Goal: Information Seeking & Learning: Learn about a topic

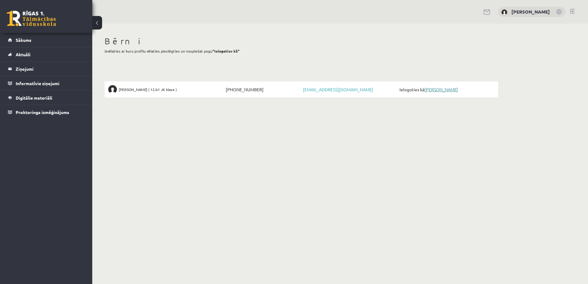
click at [445, 88] on link "[PERSON_NAME]" at bounding box center [441, 90] width 34 height 6
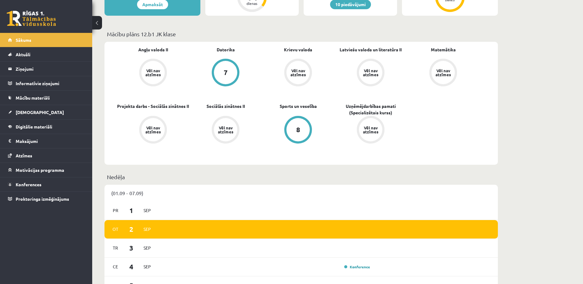
scroll to position [123, 0]
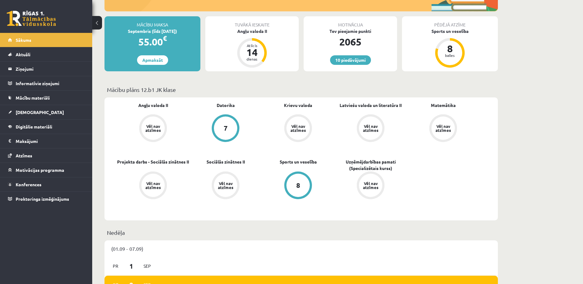
click at [450, 127] on div "Vēl nav atzīmes" at bounding box center [443, 128] width 17 height 8
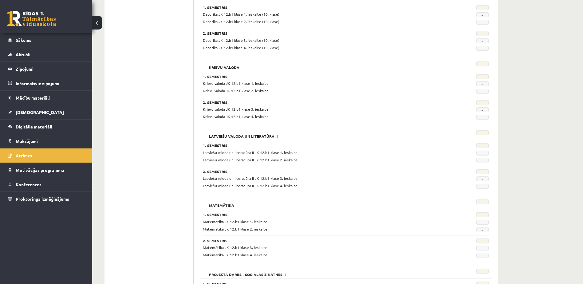
scroll to position [199, 0]
click at [484, 223] on span "-" at bounding box center [482, 222] width 12 height 5
click at [34, 101] on link "Mācību materiāli" at bounding box center [46, 98] width 77 height 14
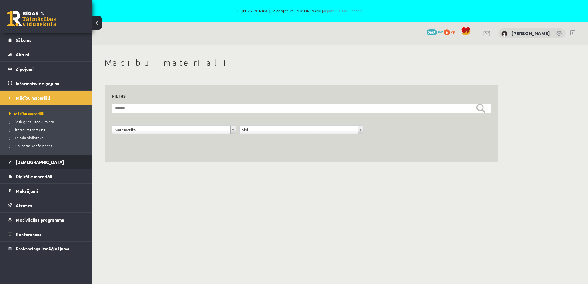
click at [28, 162] on span "[DEMOGRAPHIC_DATA]" at bounding box center [40, 162] width 48 height 6
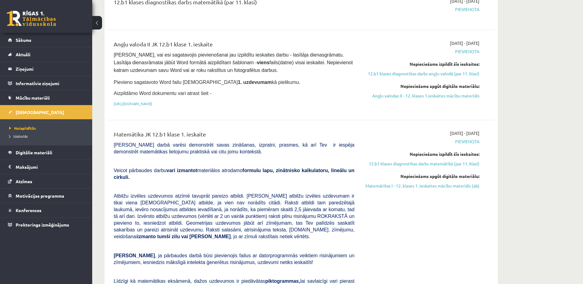
scroll to position [184, 0]
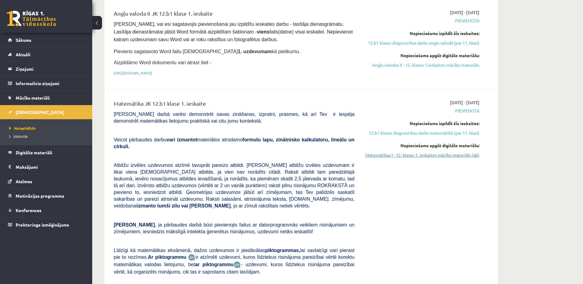
click at [433, 155] on link "Matemātikas I - 12. klases 1. ieskaites mācību materiāls (ab)" at bounding box center [422, 155] width 116 height 6
click at [411, 152] on link "Matemātikas I - 12. klases 1. ieskaites mācību materiāls (ab)" at bounding box center [422, 155] width 116 height 6
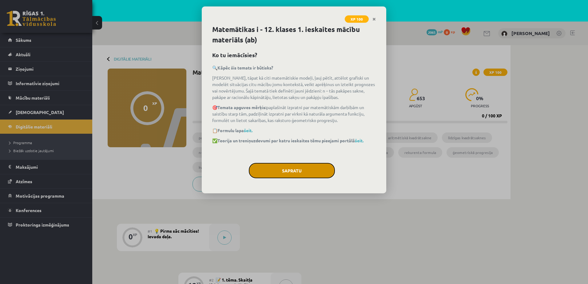
click at [300, 173] on button "Sapratu" at bounding box center [292, 170] width 86 height 15
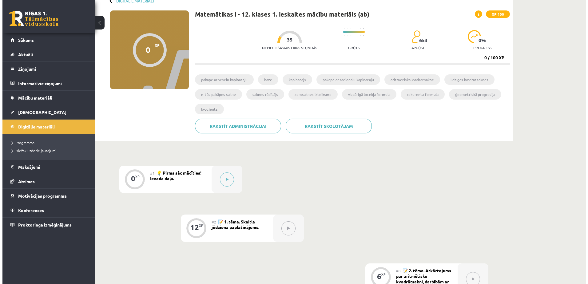
scroll to position [61, 0]
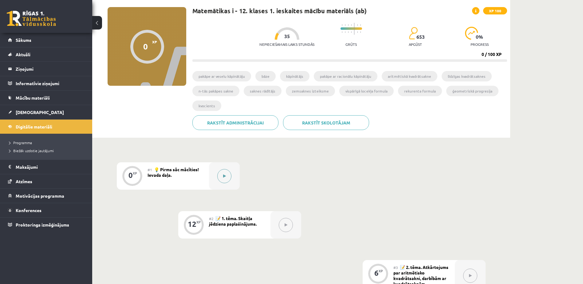
click at [227, 178] on button at bounding box center [224, 176] width 14 height 14
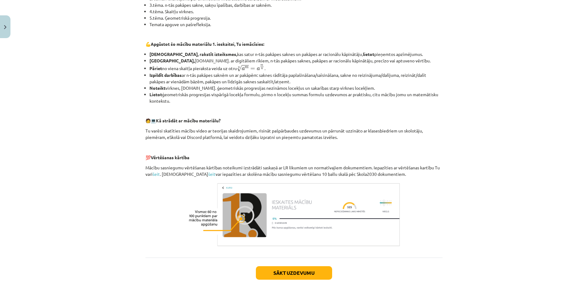
scroll to position [210, 0]
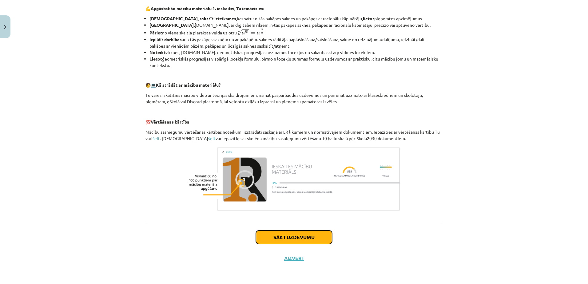
click at [282, 237] on button "Sākt uzdevumu" at bounding box center [294, 238] width 76 height 14
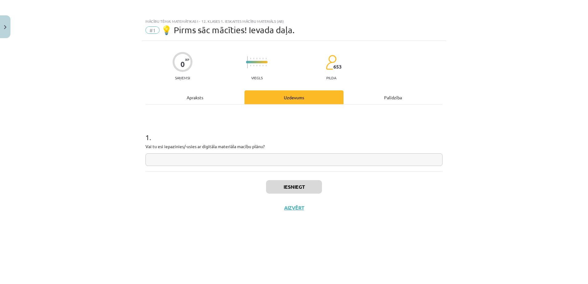
scroll to position [0, 0]
click at [263, 160] on input "text" at bounding box center [293, 159] width 297 height 13
type input "**"
click at [279, 190] on button "Iesniegt" at bounding box center [294, 187] width 56 height 14
click at [294, 211] on button "Nākamā nodarbība" at bounding box center [294, 212] width 60 height 14
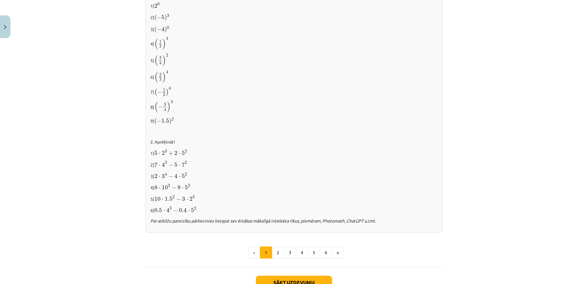
scroll to position [589, 0]
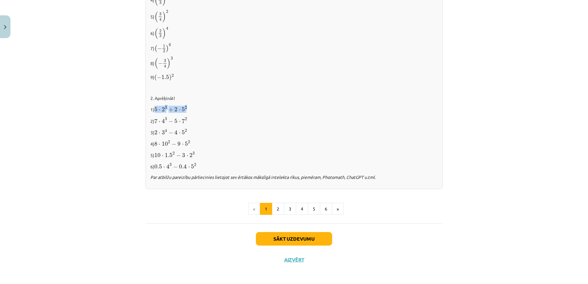
drag, startPoint x: 152, startPoint y: 108, endPoint x: 188, endPoint y: 111, distance: 36.1
click at [188, 111] on p "1) 5 ⋅ 2 3 + 2 ⋅ 5 2 5 ⋅ 2 3 + 2 ⋅ 5 2" at bounding box center [293, 109] width 287 height 8
copy p "5 ⋅ 2 3 + 2 ⋅ 5 2"
click at [166, 106] on span "5 ⋅ 2 3 + 2 ⋅ 5 2" at bounding box center [170, 109] width 33 height 6
drag, startPoint x: 153, startPoint y: 107, endPoint x: 192, endPoint y: 107, distance: 39.3
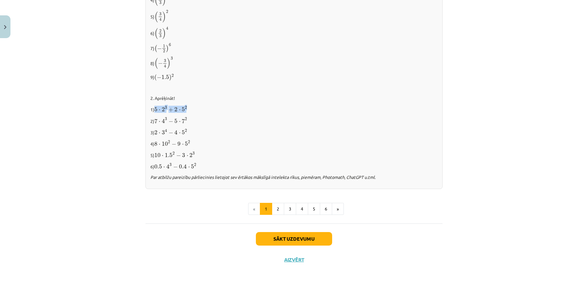
click at [192, 107] on p "1) 5 ⋅ 2 3 + 2 ⋅ 5 2 5 ⋅ 2 3 + 2 ⋅ 5 2" at bounding box center [293, 109] width 287 height 8
copy span "5 ⋅ 2 3 + 2 ⋅ 5 2"
click at [196, 108] on p "1) 5 ⋅ 2 3 + 2 ⋅ 5 2 5 ⋅ 2 3 + 2 ⋅ 5 2" at bounding box center [293, 109] width 287 height 8
drag, startPoint x: 153, startPoint y: 107, endPoint x: 186, endPoint y: 106, distance: 32.9
click at [186, 106] on p "1) 5 ⋅ 2 3 + 2 ⋅ 5 2 5 ⋅ 2 3 + 2 ⋅ 5 2" at bounding box center [293, 109] width 287 height 8
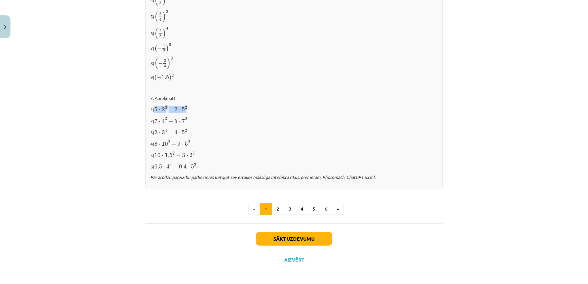
copy span "5 ⋅ 2 3 + 2 ⋅ 5 2"
click at [89, 194] on div "Mācību tēma: Matemātikas i - 12. klases 1. ieskaites mācību materiāls (ab) #2 📝…" at bounding box center [294, 142] width 588 height 284
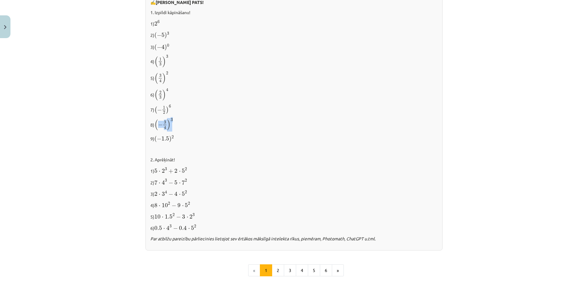
drag, startPoint x: 155, startPoint y: 120, endPoint x: 171, endPoint y: 122, distance: 16.4
click at [171, 122] on span "( − 3 4 ) 3" at bounding box center [163, 124] width 19 height 12
copy span "− 3 4 ) 3"
click at [129, 135] on div "Mācību tēma: Matemātikas i - 12. klases 1. ieskaites mācību materiāls (ab) #2 📝…" at bounding box center [294, 142] width 588 height 284
drag, startPoint x: 154, startPoint y: 57, endPoint x: 173, endPoint y: 59, distance: 18.9
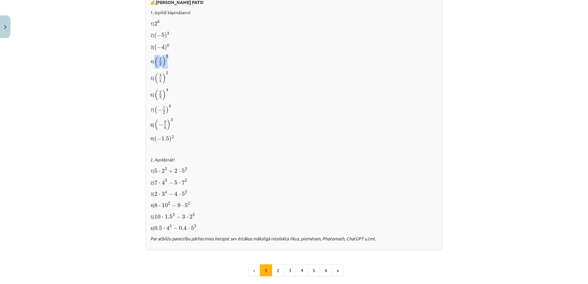
click at [173, 59] on p "4) ( 1 3 ) 3 ( 1 3 ) 3" at bounding box center [293, 61] width 287 height 13
click at [274, 274] on button "2" at bounding box center [278, 270] width 12 height 12
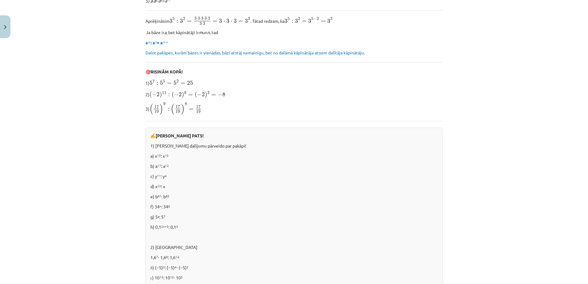
scroll to position [233, 0]
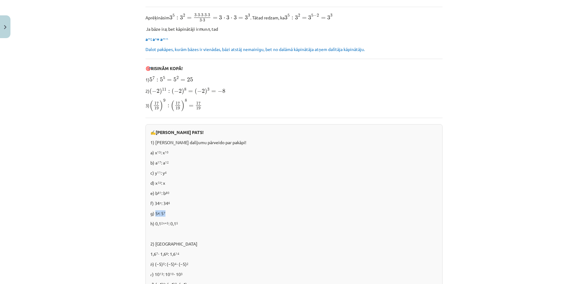
drag, startPoint x: 153, startPoint y: 214, endPoint x: 166, endPoint y: 213, distance: 13.2
click at [166, 213] on p "g) 5 a : 5 7" at bounding box center [293, 213] width 287 height 6
copy p "5 a : 5 7"
drag, startPoint x: 153, startPoint y: 143, endPoint x: 224, endPoint y: 141, distance: 71.3
click at [224, 141] on p "1) Doto dalījumu pārveido par pakāpi!" at bounding box center [293, 142] width 287 height 6
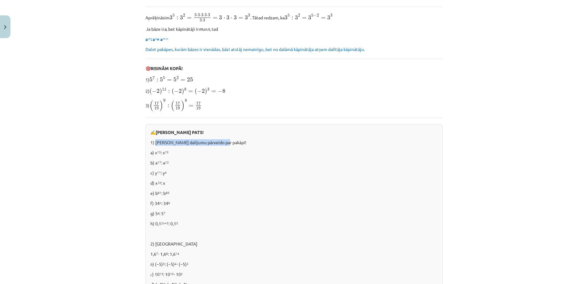
copy p "Doto dalījumu pārveido par pakāpi!"
drag, startPoint x: 153, startPoint y: 213, endPoint x: 167, endPoint y: 213, distance: 13.8
click at [167, 213] on p "g) 5 a : 5 7" at bounding box center [293, 213] width 287 height 6
copy p "5 a : 5 7"
drag, startPoint x: 153, startPoint y: 143, endPoint x: 225, endPoint y: 142, distance: 71.9
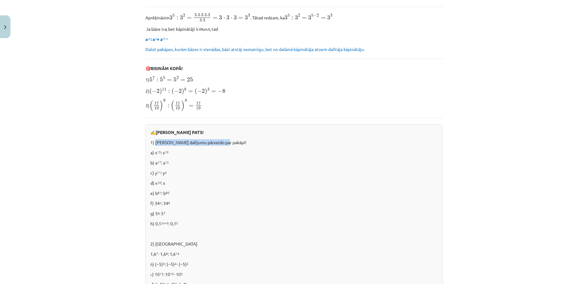
click at [225, 142] on p "1) Doto dalījumu pārveido par pakāpi!" at bounding box center [293, 142] width 287 height 6
copy p "Doto dalījumu pārveido par pakāpi!"
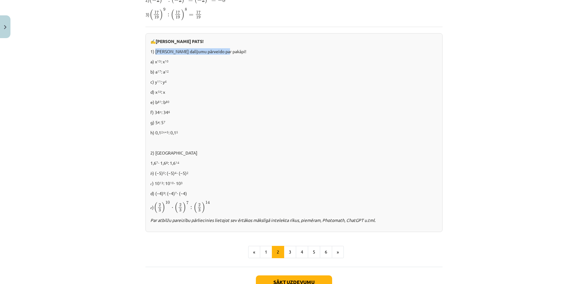
scroll to position [325, 0]
click at [153, 172] on p "𝑏) (−5) 5 : (−5) 4 ⋅ (−5) 2" at bounding box center [293, 172] width 287 height 6
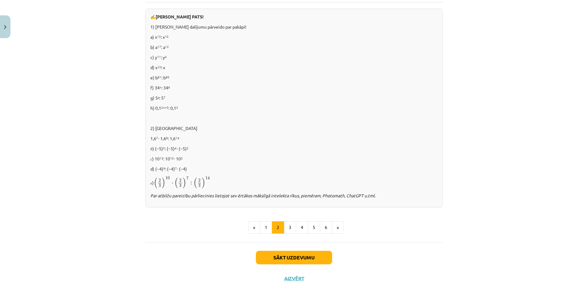
scroll to position [368, 0]
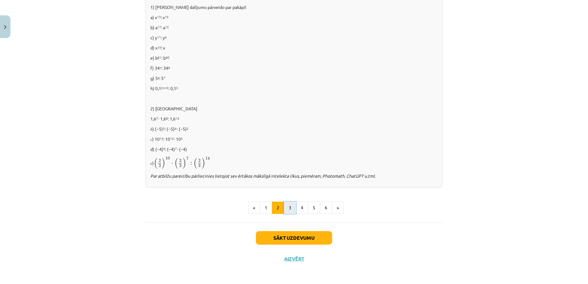
click at [289, 207] on button "3" at bounding box center [290, 208] width 12 height 12
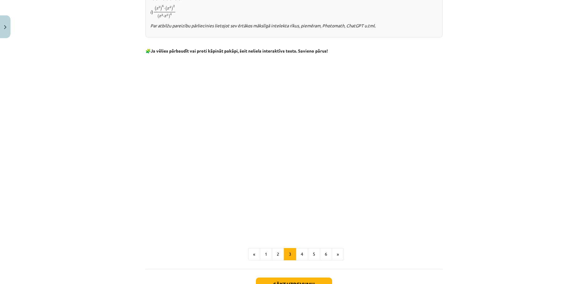
scroll to position [448, 0]
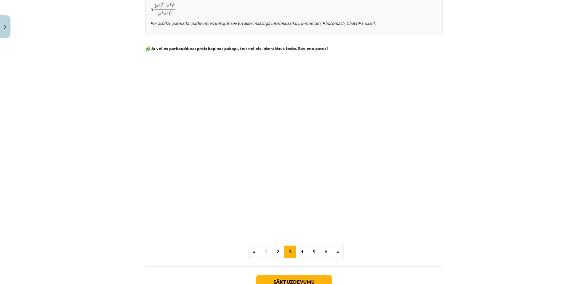
click at [230, 215] on iframe at bounding box center [293, 135] width 297 height 160
